Goal: Information Seeking & Learning: Find specific fact

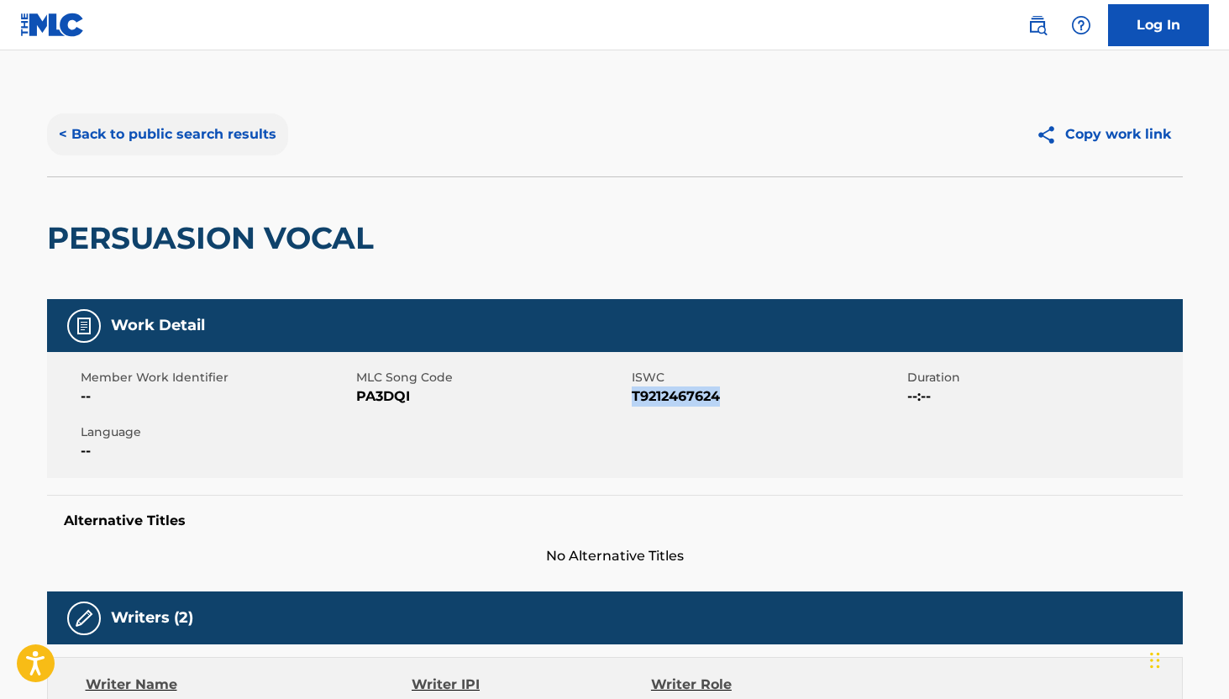
click at [145, 128] on button "< Back to public search results" at bounding box center [167, 134] width 241 height 42
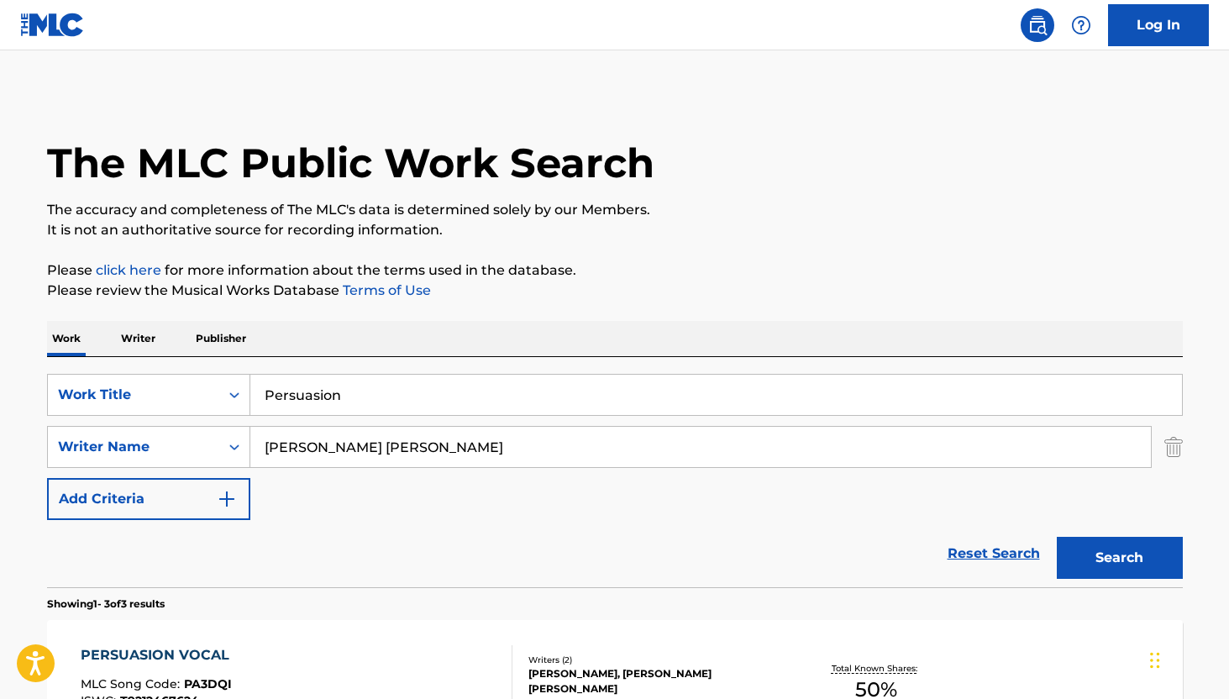
drag, startPoint x: 371, startPoint y: 382, endPoint x: 371, endPoint y: 394, distance: 11.8
click at [371, 394] on input "Persuasion" at bounding box center [716, 395] width 932 height 40
paste input "Acapulco Sunrise"
type input "Acapulco Sunrise"
drag, startPoint x: 477, startPoint y: 449, endPoint x: 195, endPoint y: 449, distance: 282.3
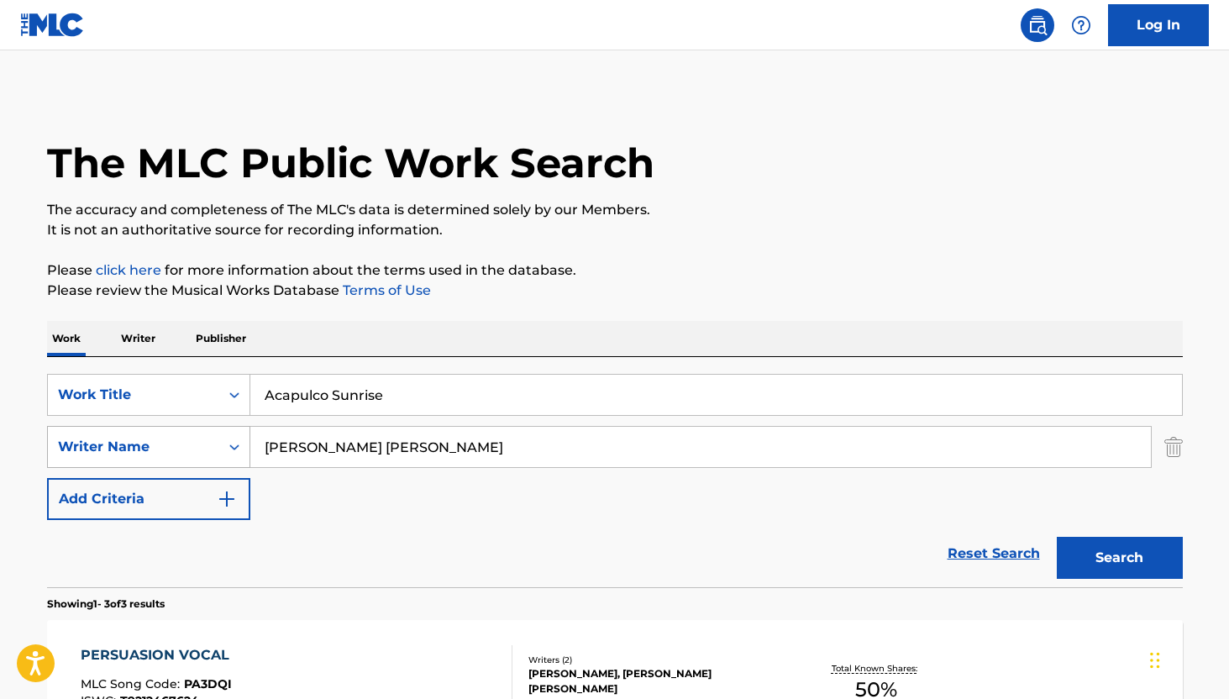
click at [195, 449] on div "SearchWithCriteriabaa8f95d-7abf-4447-81f6-5226bfa769ca Writer Name [PERSON_NAME…" at bounding box center [615, 447] width 1136 height 42
click at [329, 449] on input "[PERSON_NAME]" at bounding box center [700, 447] width 901 height 40
type input "[PERSON_NAME]"
click at [1089, 552] on button "Search" at bounding box center [1120, 558] width 126 height 42
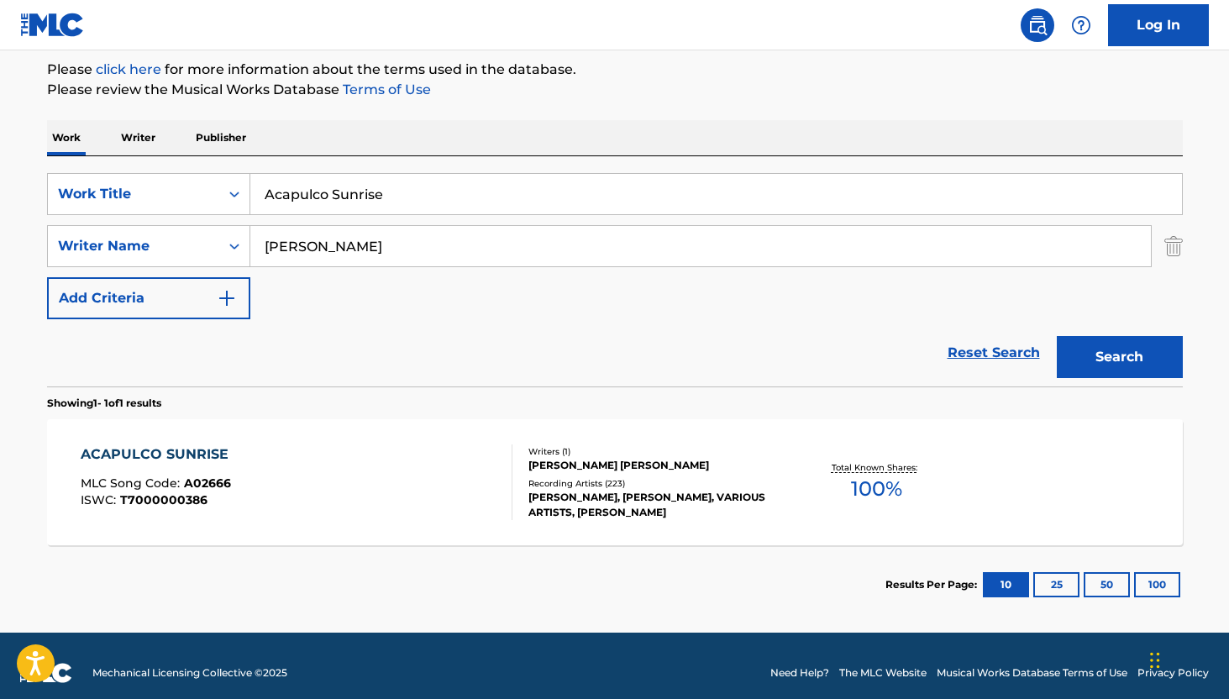
scroll to position [215, 0]
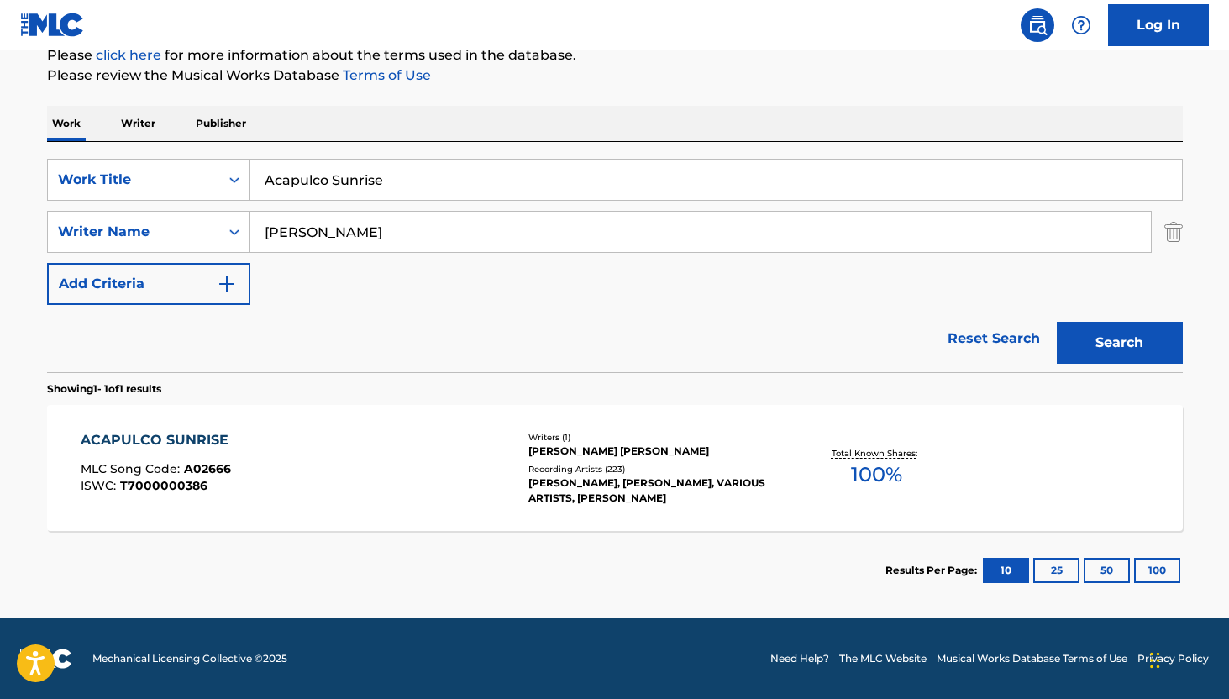
click at [560, 440] on div "Writers ( 1 )" at bounding box center [655, 437] width 254 height 13
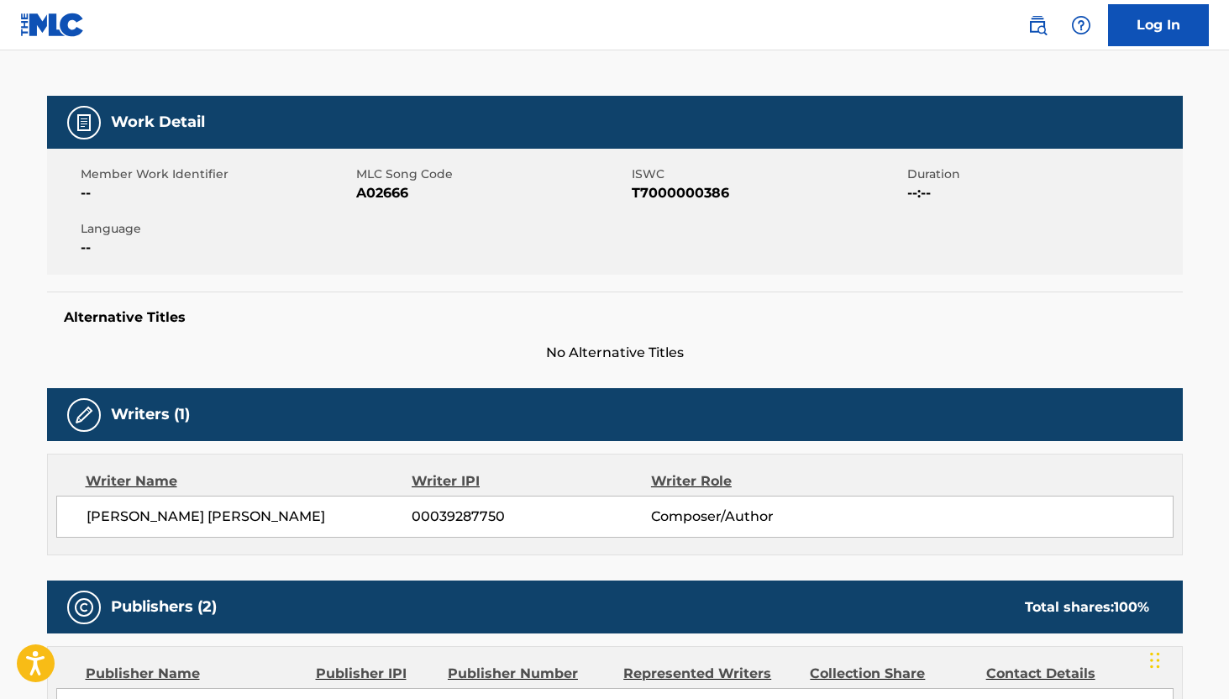
scroll to position [275, 0]
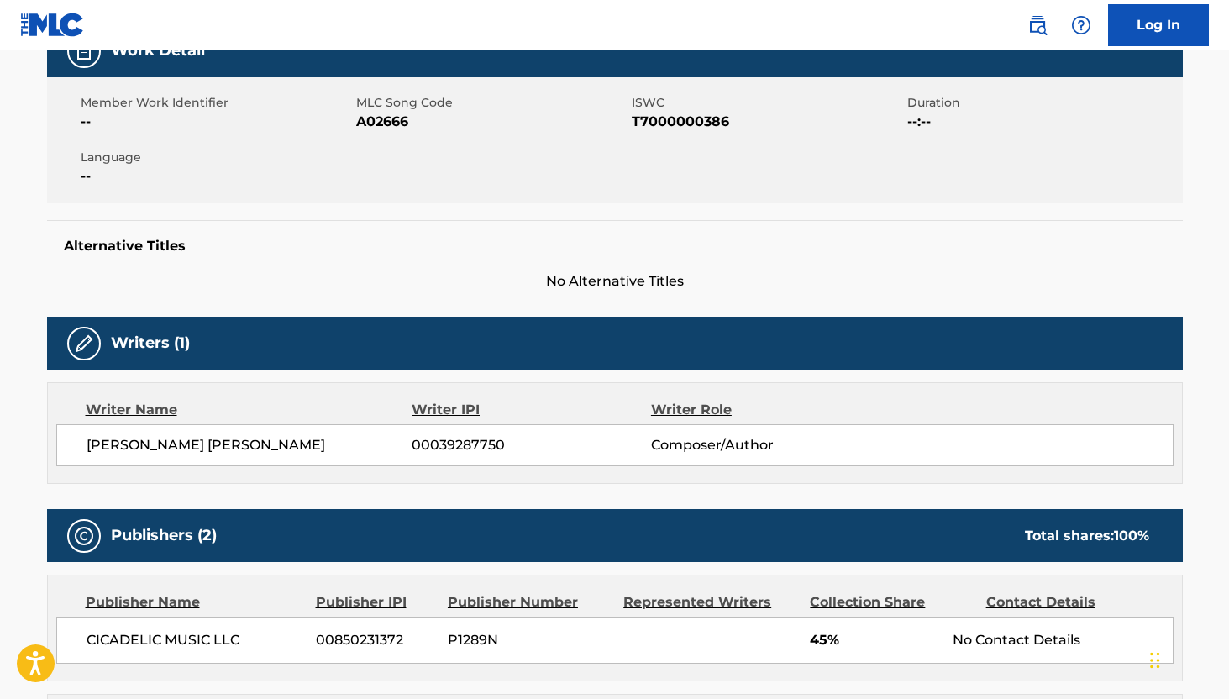
click at [176, 447] on span "[PERSON_NAME] [PERSON_NAME]" at bounding box center [250, 445] width 326 height 20
copy span "[PERSON_NAME]"
click at [663, 122] on span "T7000000386" at bounding box center [767, 122] width 271 height 20
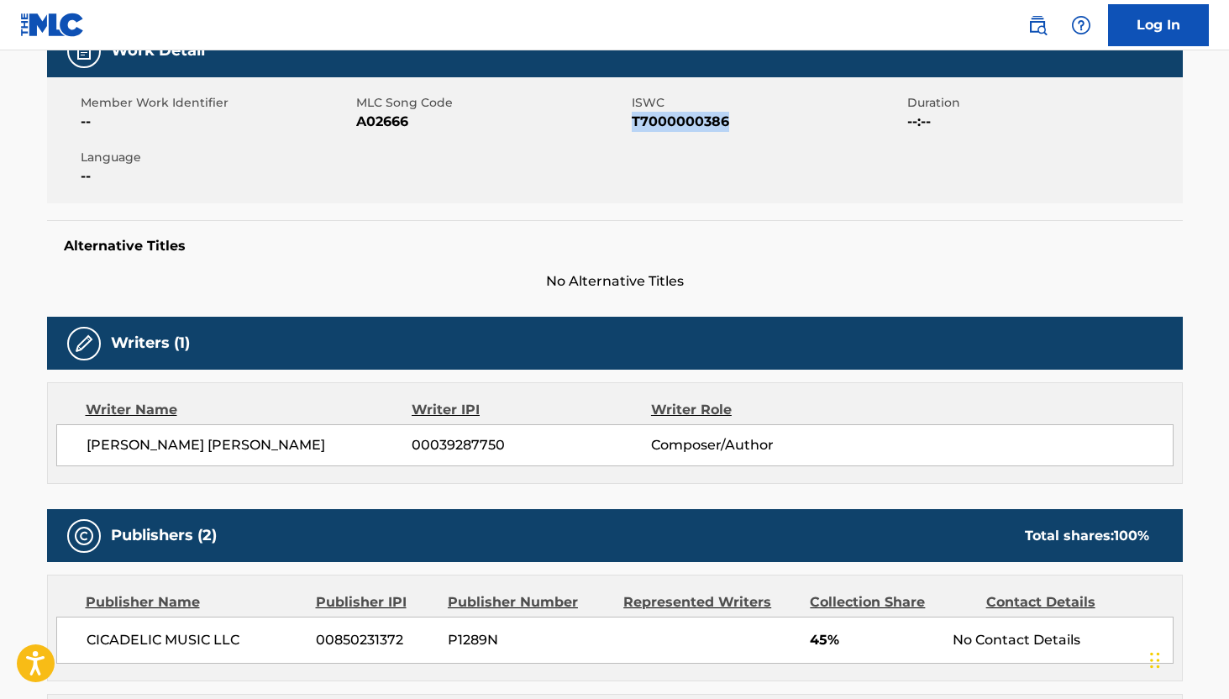
copy span "T7000000386"
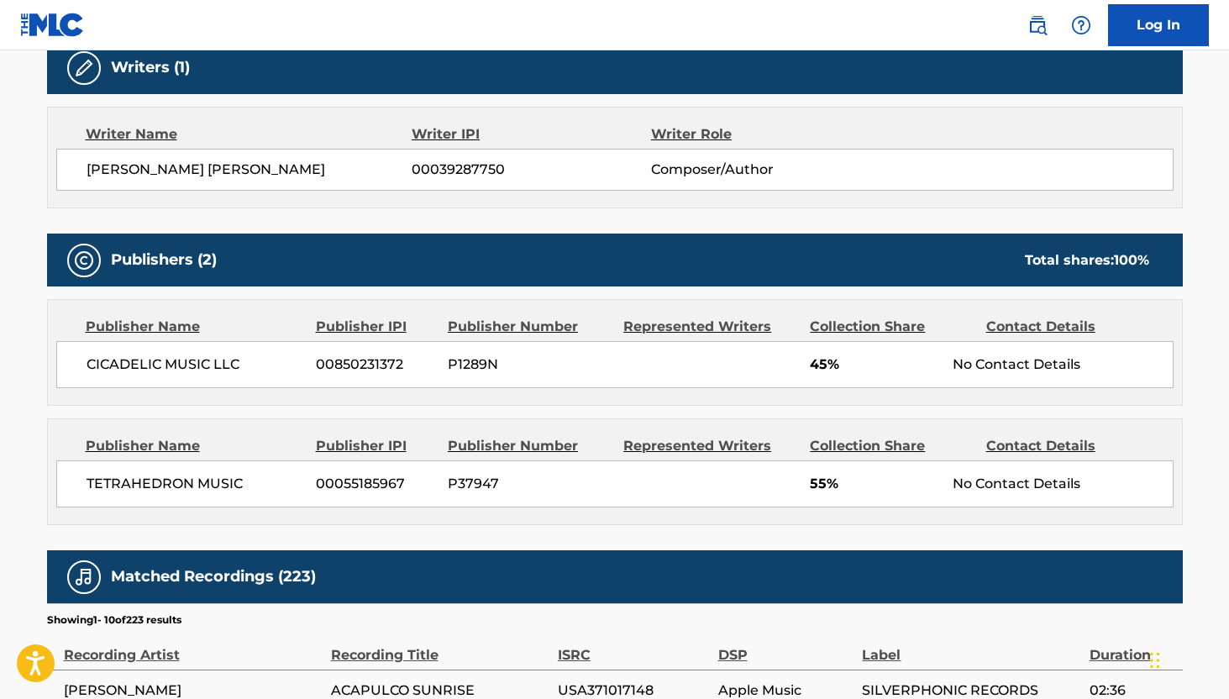
scroll to position [554, 0]
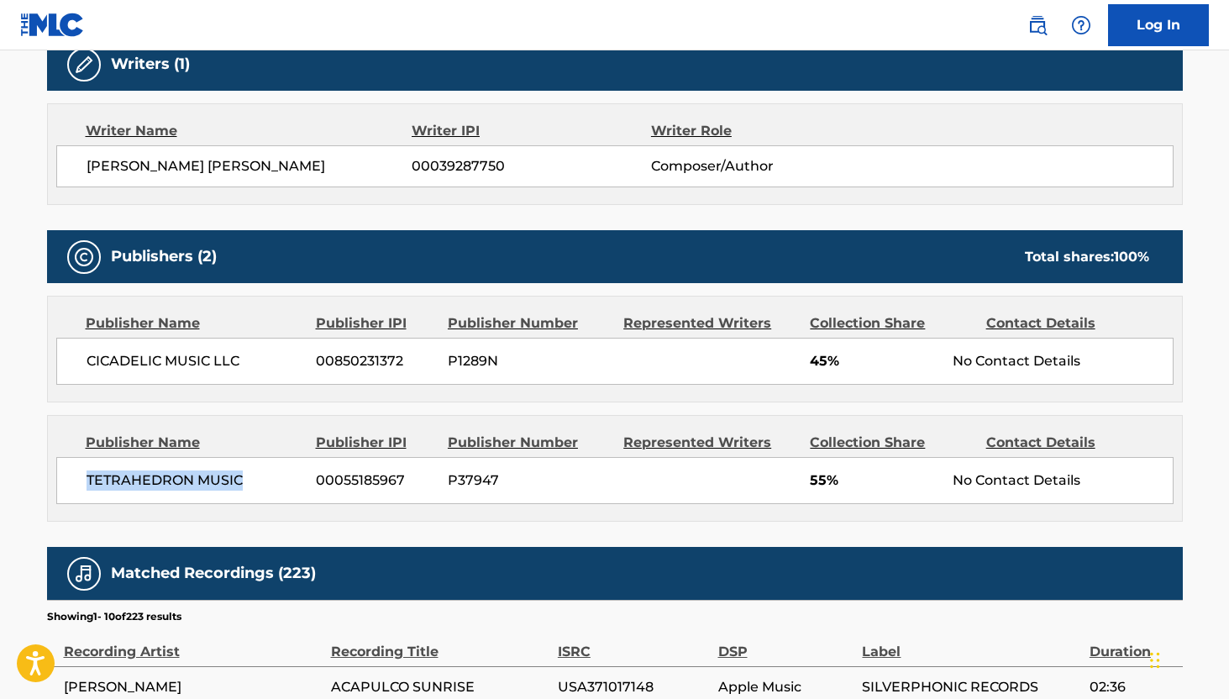
drag, startPoint x: 82, startPoint y: 479, endPoint x: 248, endPoint y: 490, distance: 165.9
click at [248, 490] on div "TETRAHEDRON MUSIC [PHONE_NUMBER] P37947 55% No Contact Details" at bounding box center [614, 480] width 1117 height 47
copy span "TETRAHEDRON MUSIC"
click at [181, 362] on span "CICADELIC MUSIC LLC" at bounding box center [196, 361] width 218 height 20
drag, startPoint x: 87, startPoint y: 363, endPoint x: 237, endPoint y: 363, distance: 150.4
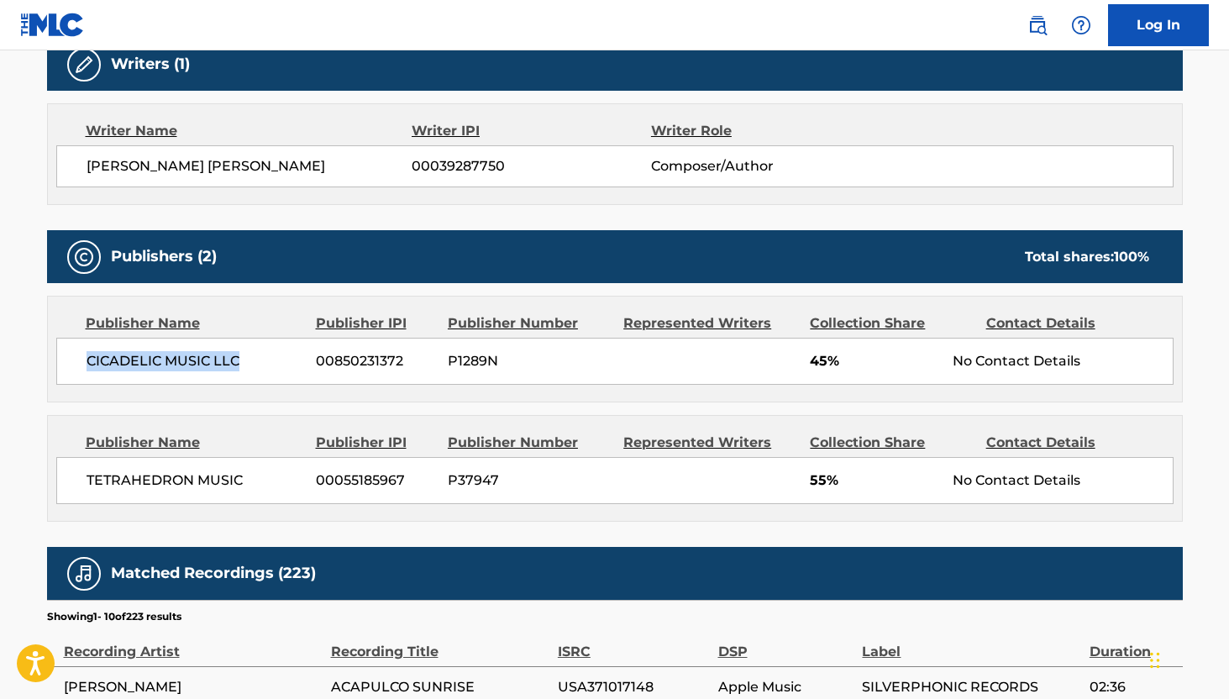
click at [237, 363] on span "CICADELIC MUSIC LLC" at bounding box center [196, 361] width 218 height 20
copy span "CICADELIC MUSIC LLC"
click at [305, 361] on div "CICADELIC MUSIC LLC [PHONE_NUMBER] P1289N 45% No Contact Details" at bounding box center [614, 361] width 1117 height 47
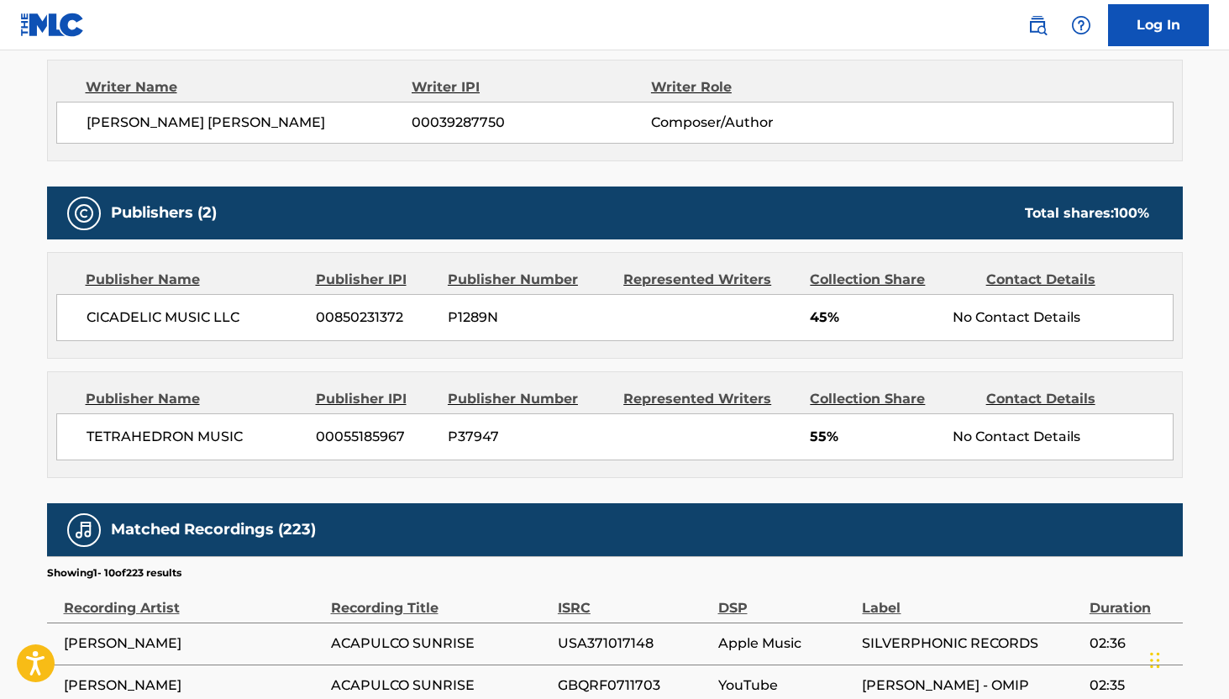
scroll to position [599, 0]
